Goal: Task Accomplishment & Management: Use online tool/utility

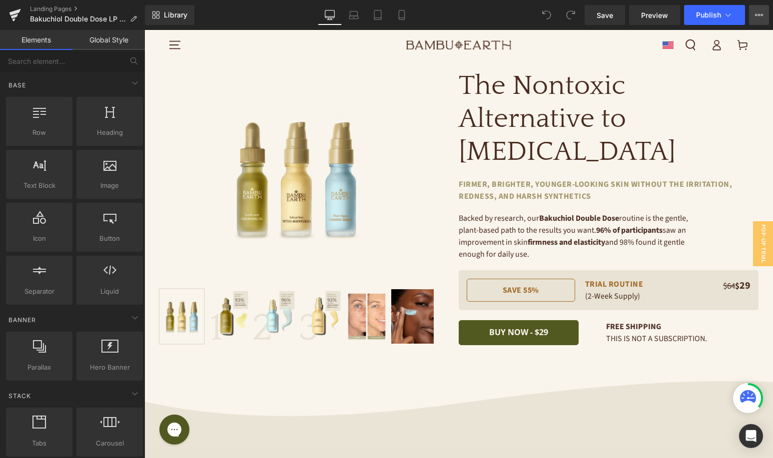
click at [766, 21] on button "View Live Page View with current Template Save Template to Library Schedule Pub…" at bounding box center [759, 15] width 20 height 20
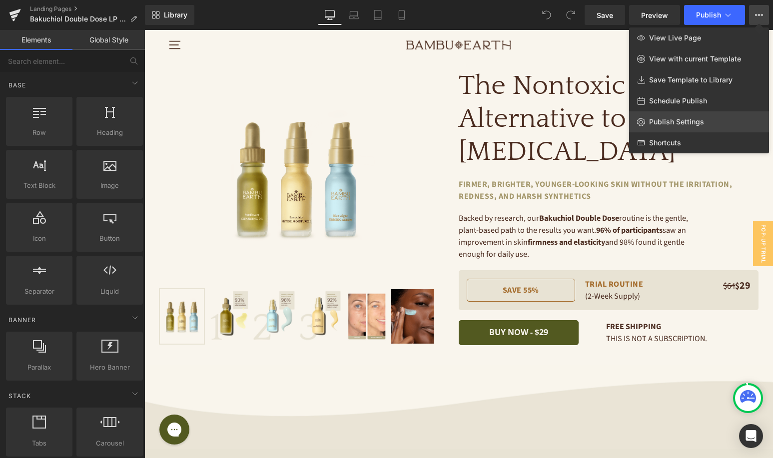
click at [656, 124] on span "Publish Settings" at bounding box center [676, 121] width 55 height 9
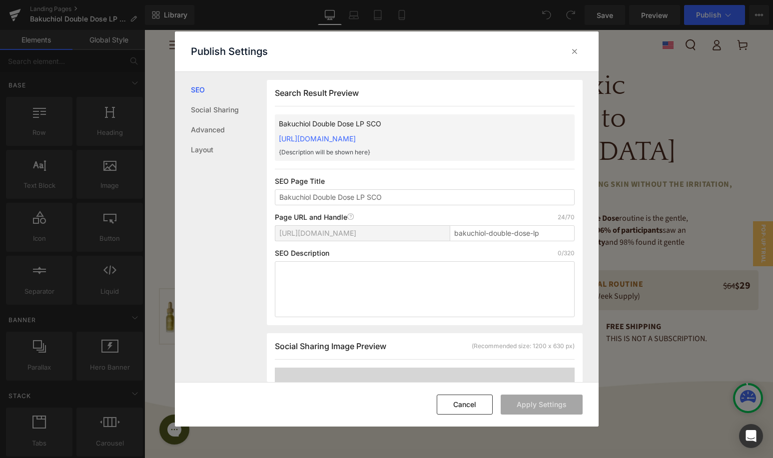
scroll to position [0, 0]
click at [533, 235] on input "bakuchiol-double-dose-lp" at bounding box center [512, 233] width 125 height 16
click at [561, 237] on input "bakuchiol-double-dose-lp" at bounding box center [512, 233] width 125 height 16
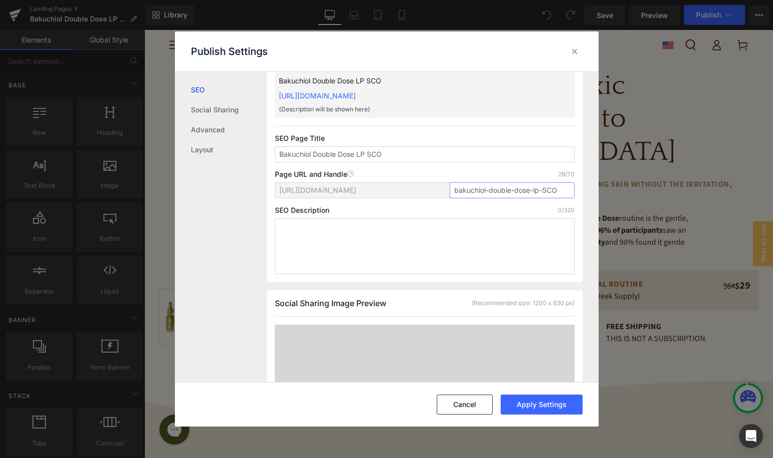
scroll to position [43, 0]
click at [509, 404] on button "Apply Settings" at bounding box center [542, 405] width 82 height 20
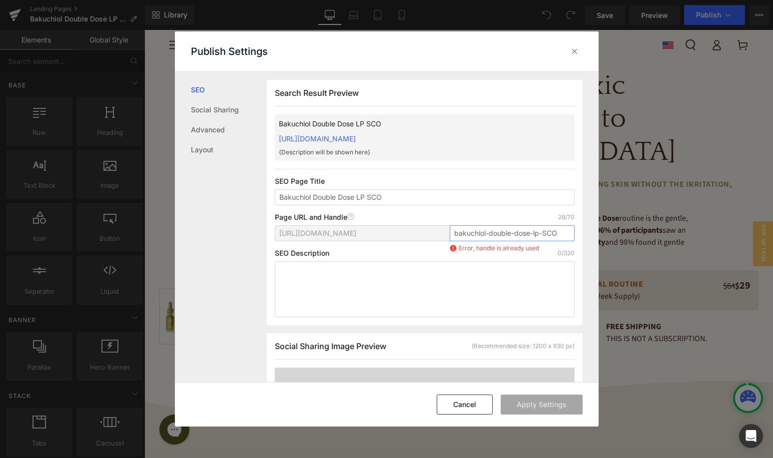
click at [556, 235] on input "bakuchiol-double-dose-lp-SCO" at bounding box center [512, 233] width 125 height 16
type input "bakuchiol-double-dose-lp-sunflower"
click at [527, 400] on button "Apply Settings" at bounding box center [542, 405] width 82 height 20
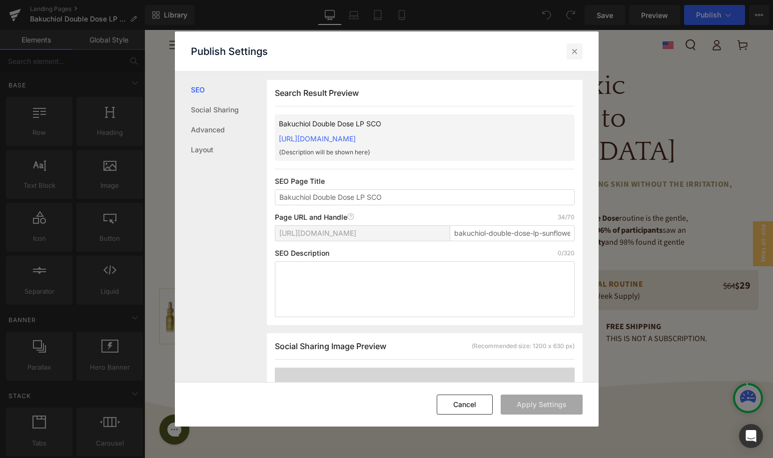
click at [579, 50] on icon at bounding box center [575, 51] width 10 height 10
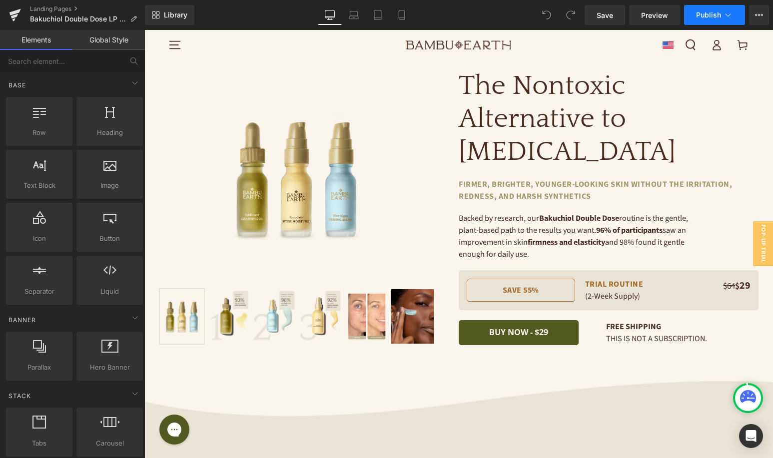
click at [714, 12] on span "Publish" at bounding box center [708, 15] width 25 height 8
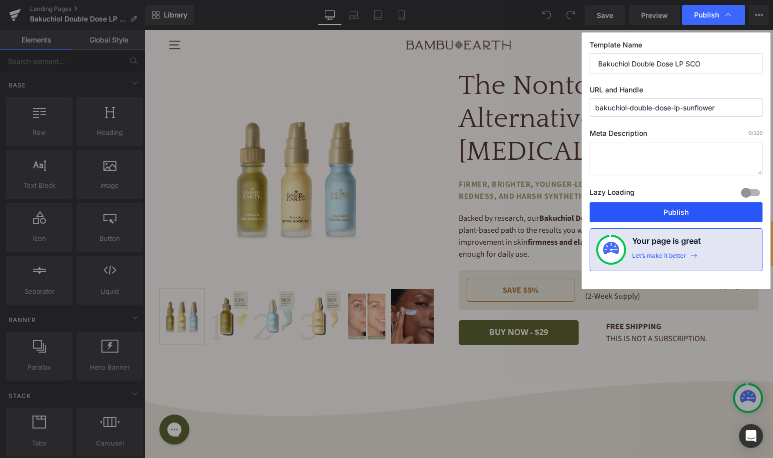
click at [622, 217] on button "Publish" at bounding box center [676, 212] width 173 height 20
